Goal: Task Accomplishment & Management: Manage account settings

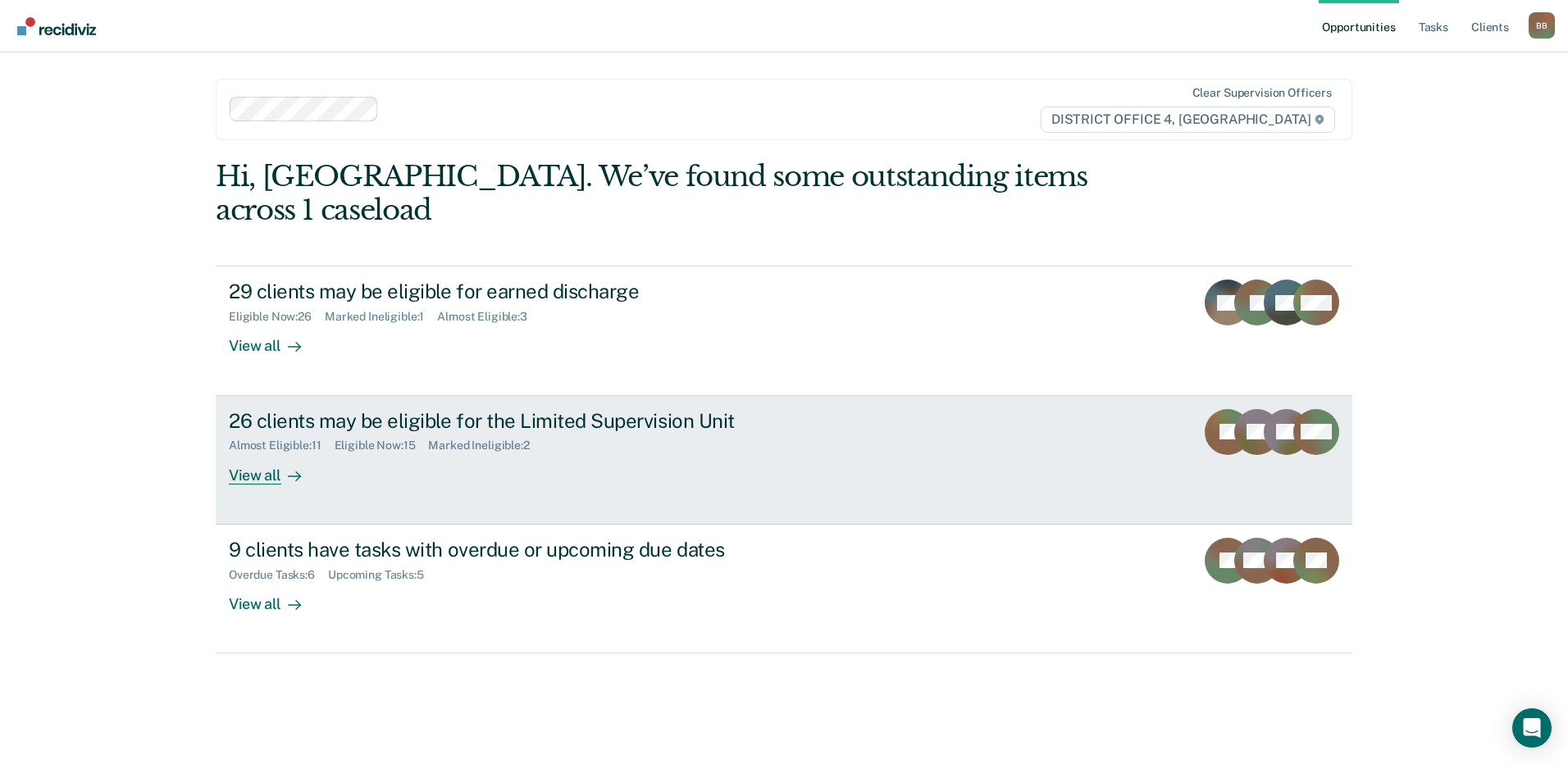
click at [347, 432] on div "Almost Eligible : 11 Eligible Now : 15 Marked Ineligible : 2" at bounding box center [516, 442] width 575 height 21
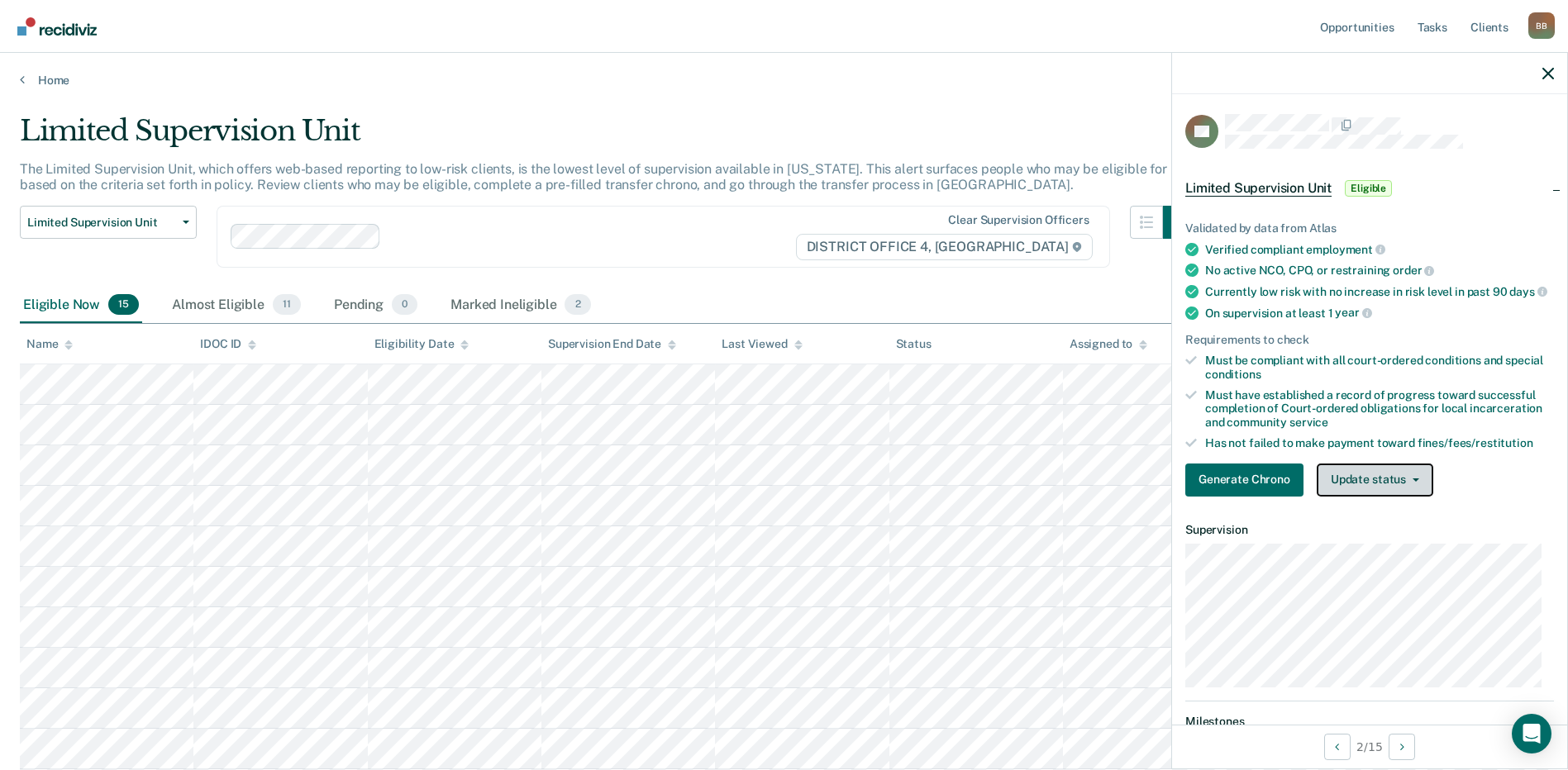
click at [1381, 492] on button "Update status" at bounding box center [1375, 480] width 116 height 33
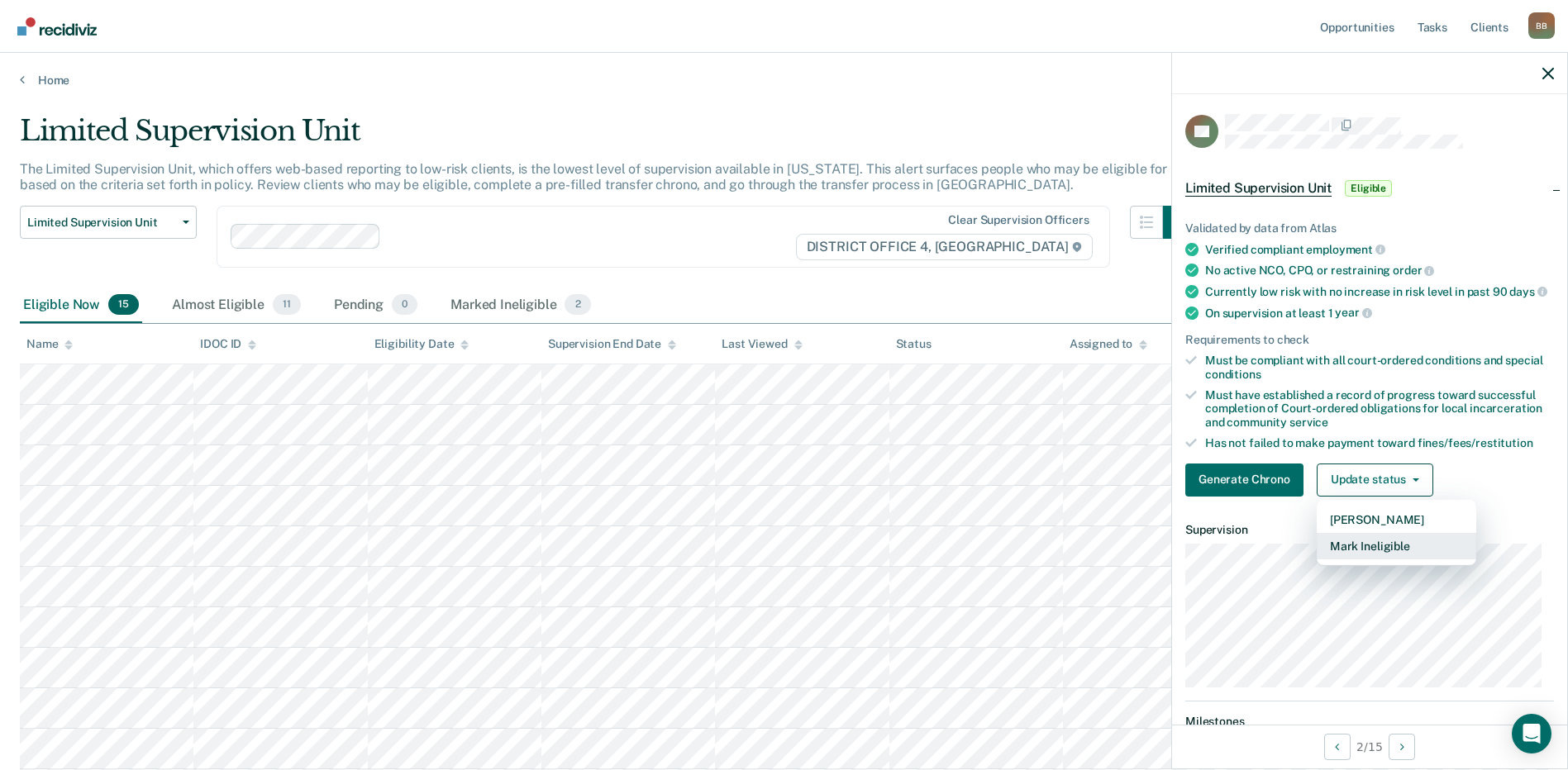
click at [1371, 559] on button "Mark Ineligible" at bounding box center [1396, 547] width 159 height 27
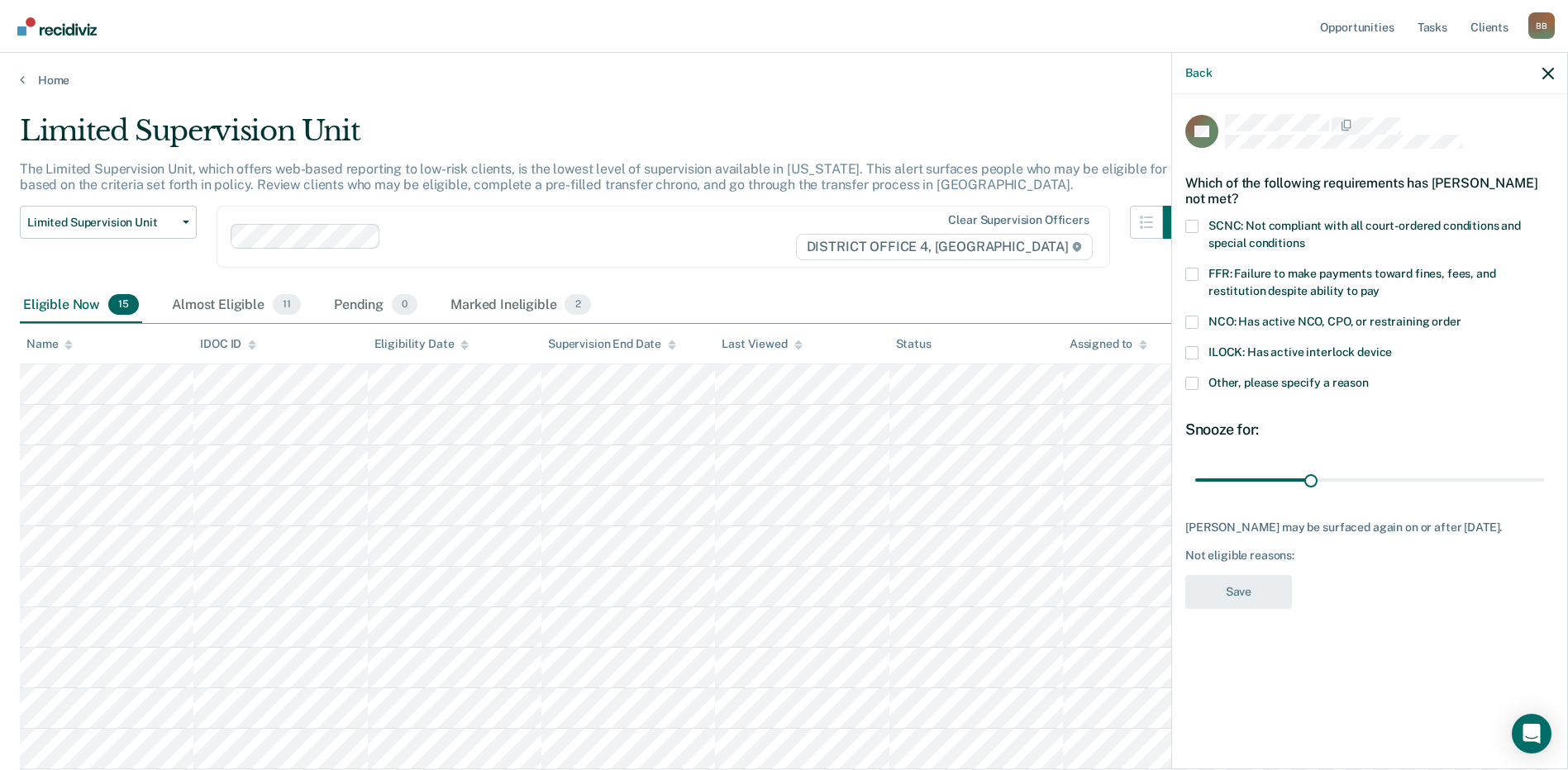
click at [1195, 321] on span at bounding box center [1192, 323] width 13 height 13
click at [1461, 316] on input "NCO: Has active NCO, CPO, or restraining order" at bounding box center [1461, 316] width 0 height 0
click at [1243, 589] on button "Save" at bounding box center [1239, 592] width 107 height 34
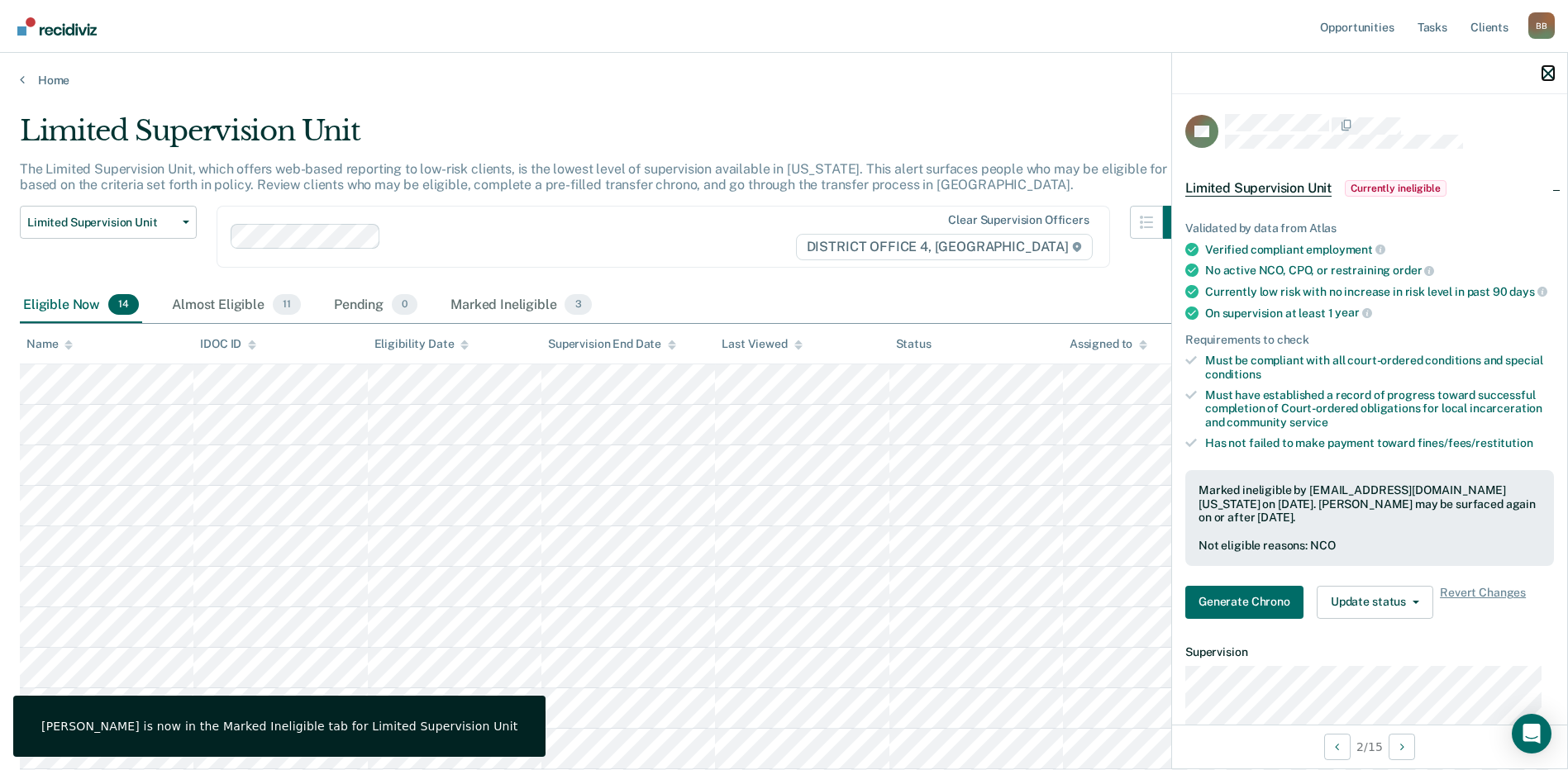
click at [1546, 73] on icon "button" at bounding box center [1548, 74] width 12 height 12
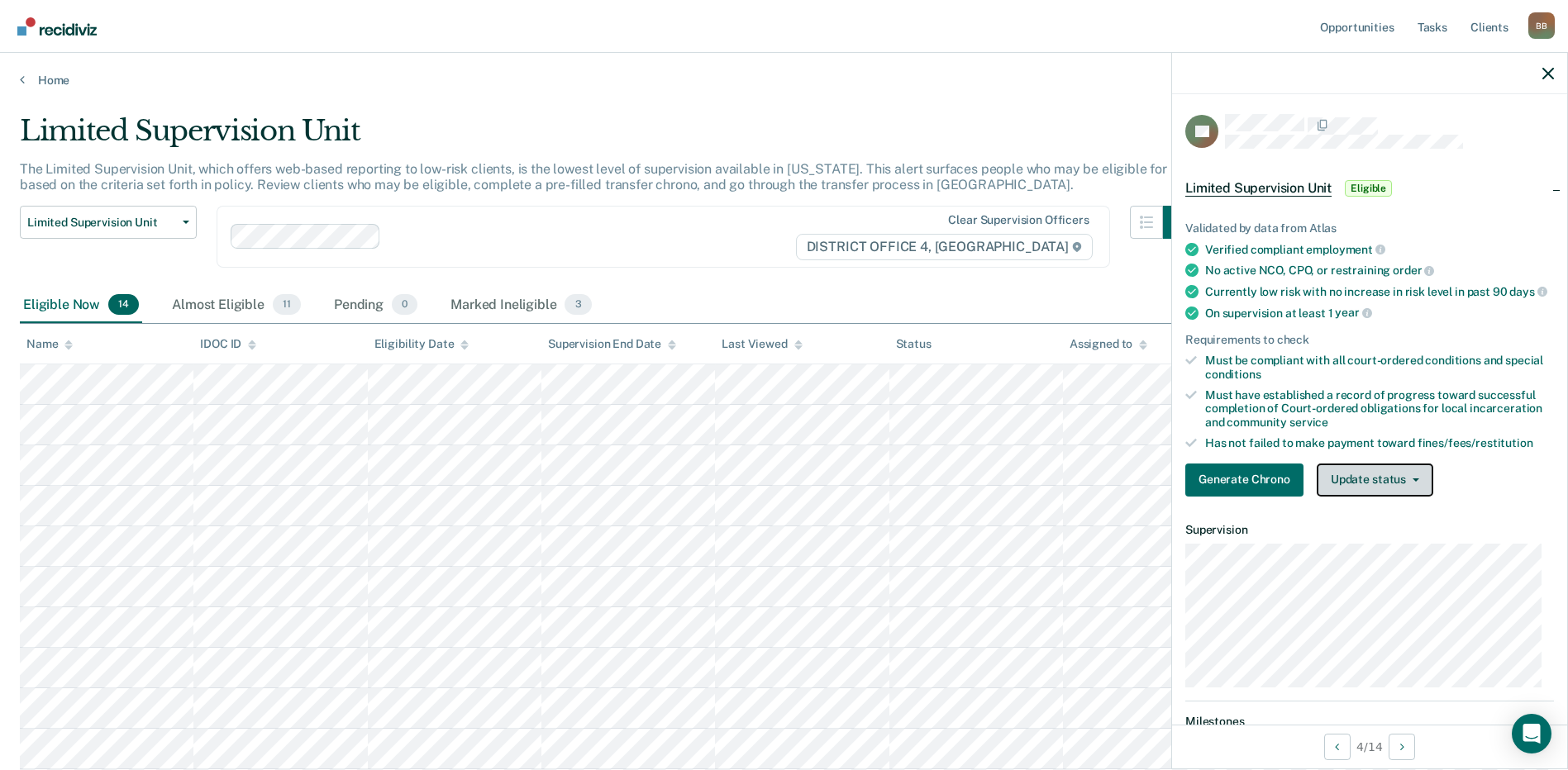
click at [1372, 497] on button "Update status" at bounding box center [1375, 480] width 116 height 33
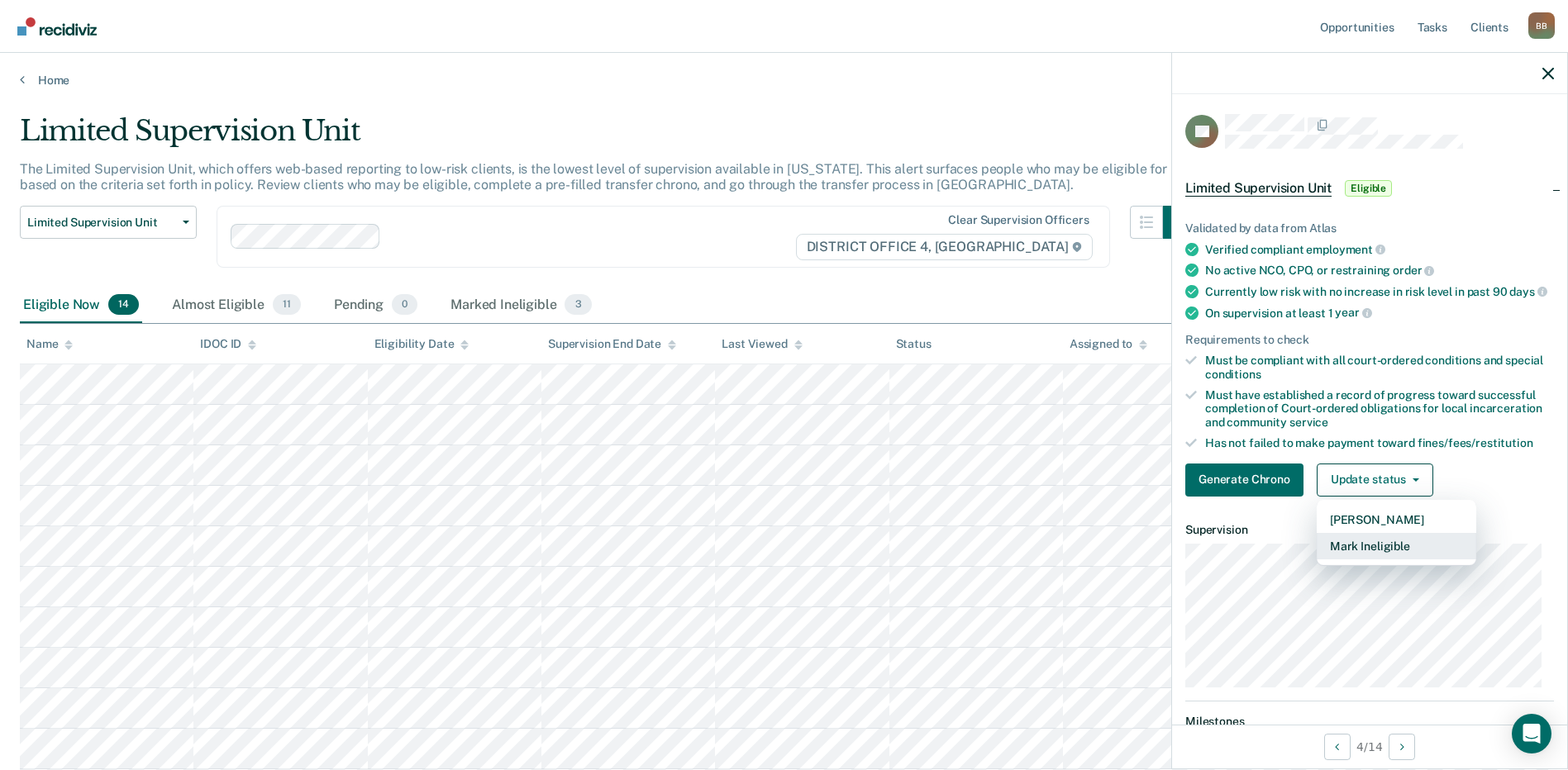
click at [1384, 551] on button "Mark Ineligible" at bounding box center [1396, 547] width 159 height 27
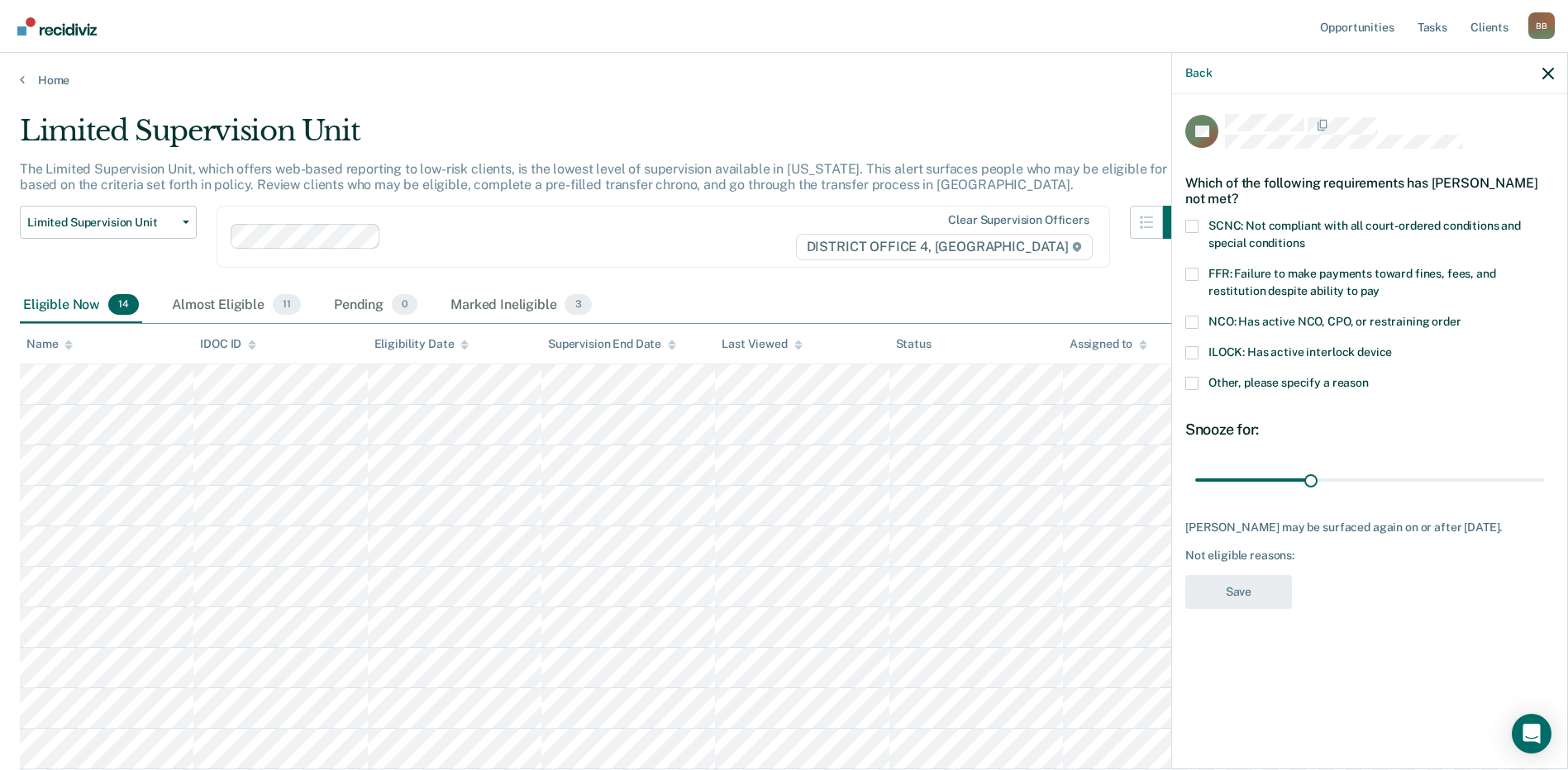
click at [1189, 319] on span at bounding box center [1192, 323] width 13 height 13
click at [1461, 316] on input "NCO: Has active NCO, CPO, or restraining order" at bounding box center [1461, 316] width 0 height 0
click at [1232, 583] on button "Save" at bounding box center [1239, 592] width 107 height 34
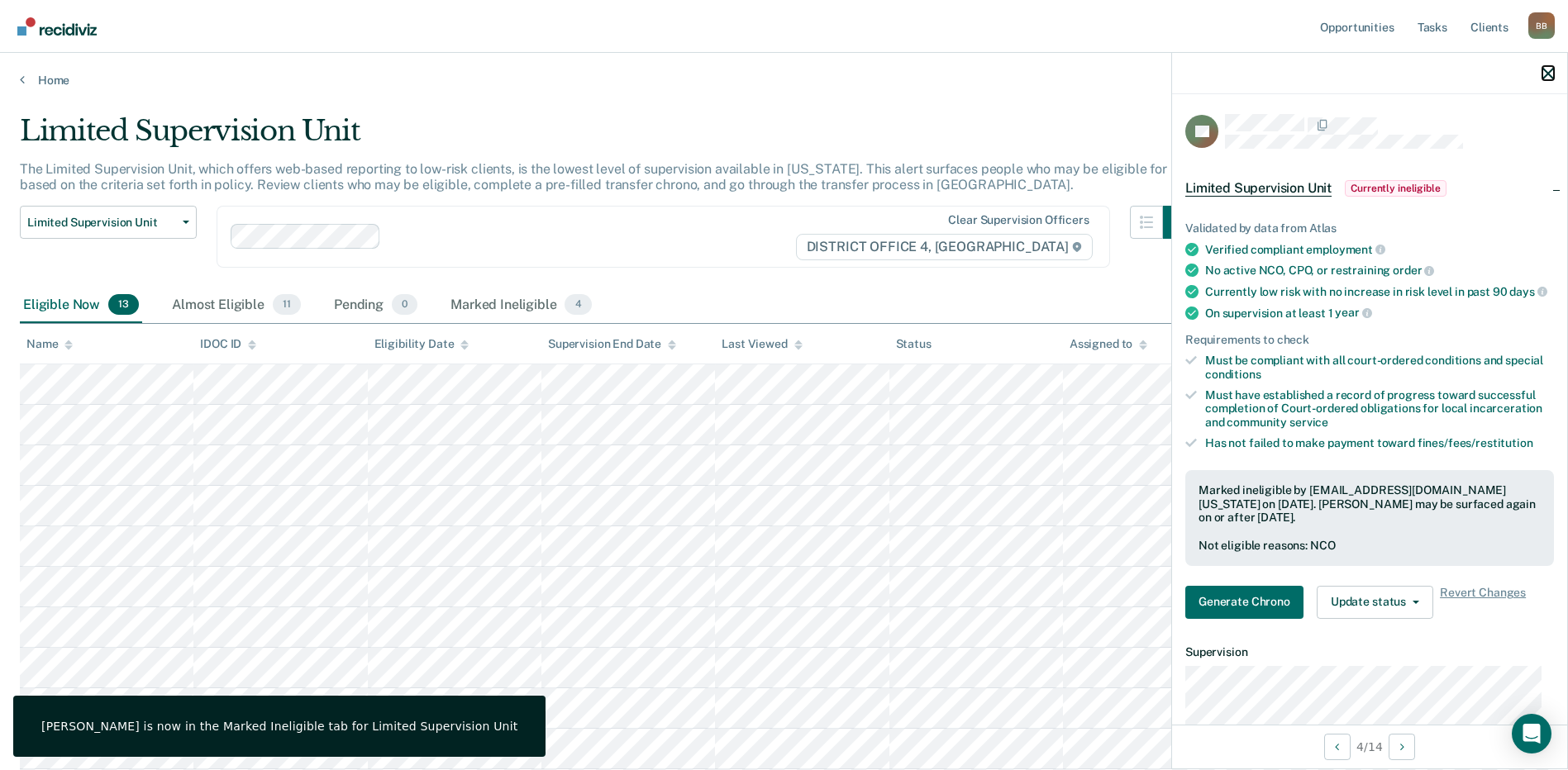
click at [1551, 68] on icon "button" at bounding box center [1548, 74] width 12 height 12
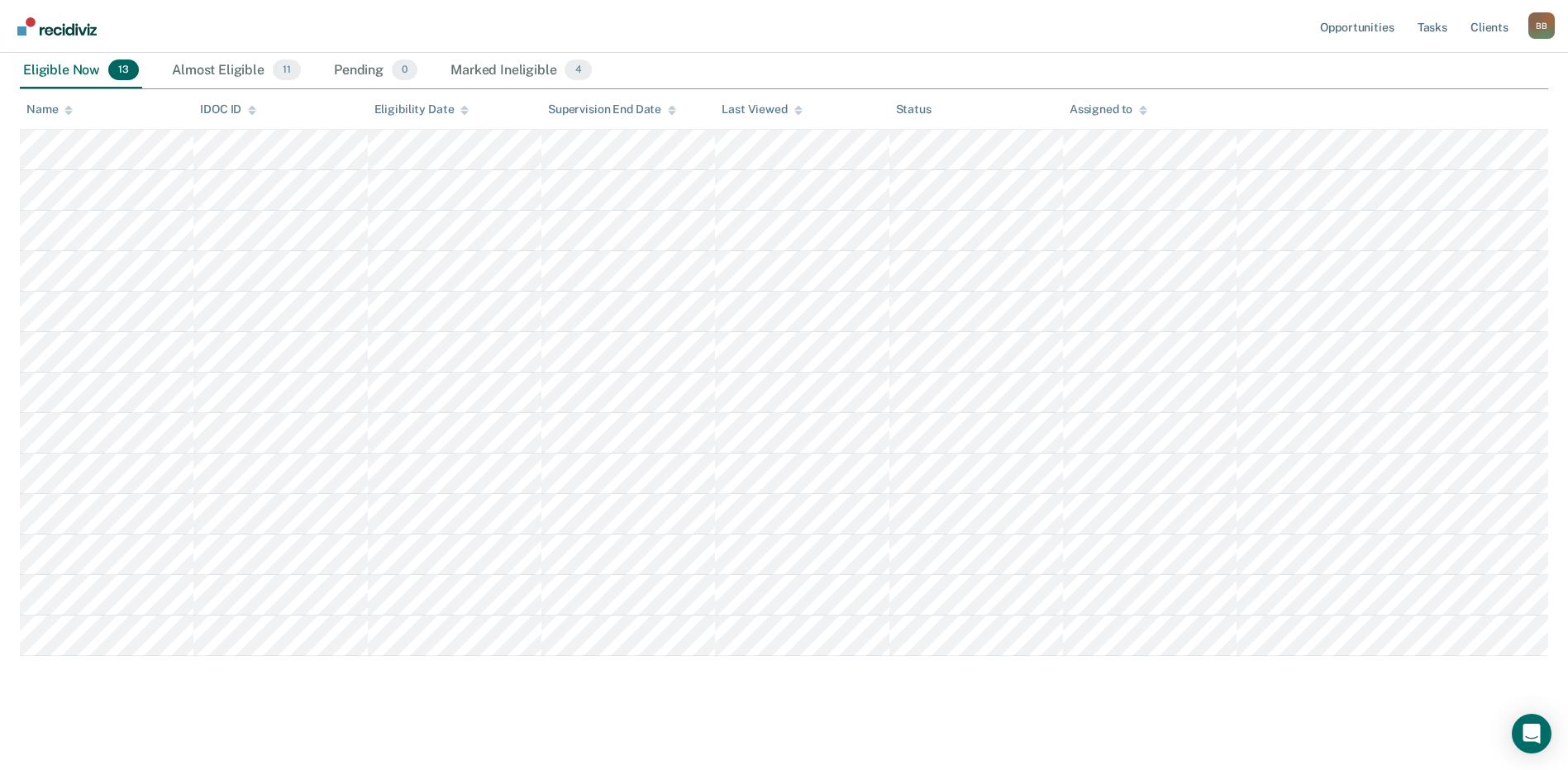
scroll to position [240, 0]
